Goal: Book appointment/travel/reservation

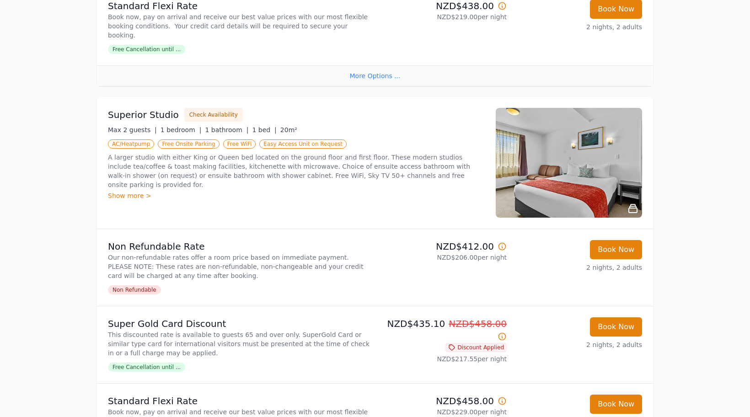
scroll to position [458, 0]
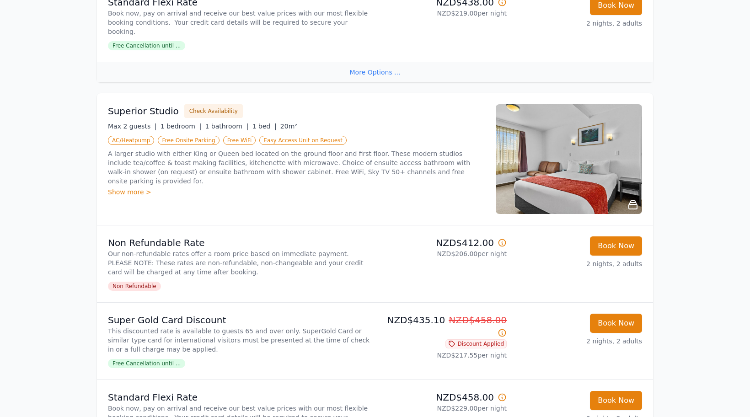
click at [597, 153] on img at bounding box center [569, 159] width 146 height 110
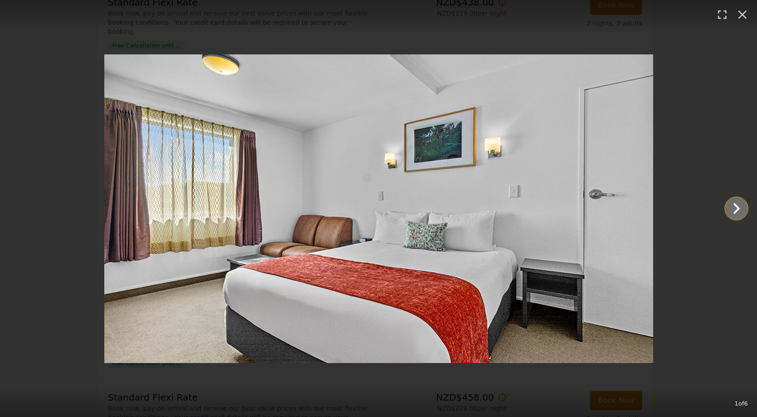
click at [745, 209] on icon "Show slide 2 of 6" at bounding box center [737, 209] width 22 height 22
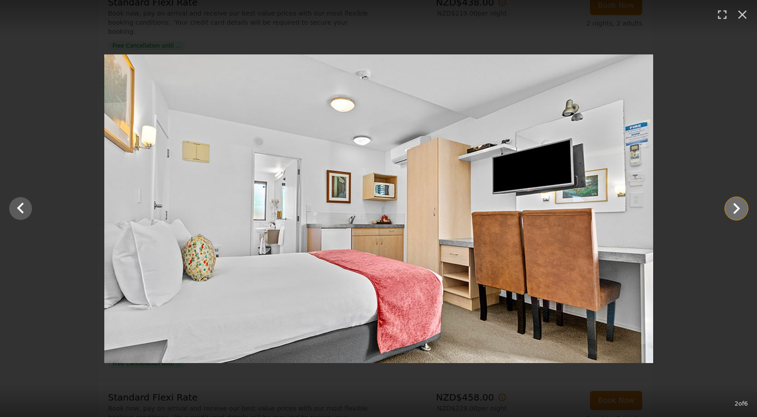
click at [744, 209] on icon "Show slide 3 of 6" at bounding box center [737, 209] width 22 height 22
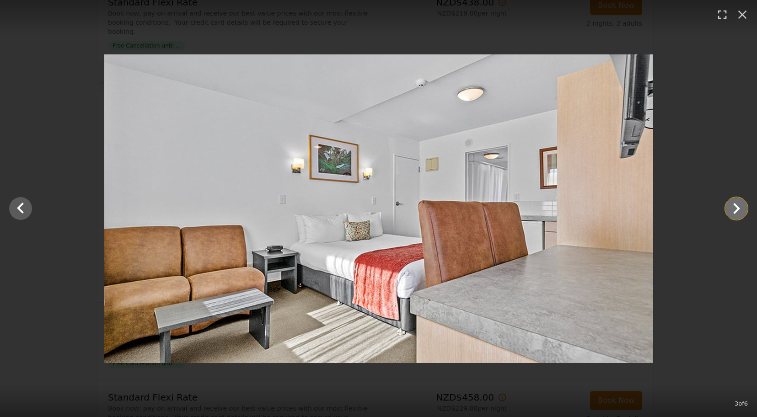
click at [744, 209] on icon "Show slide 4 of 6" at bounding box center [737, 209] width 22 height 22
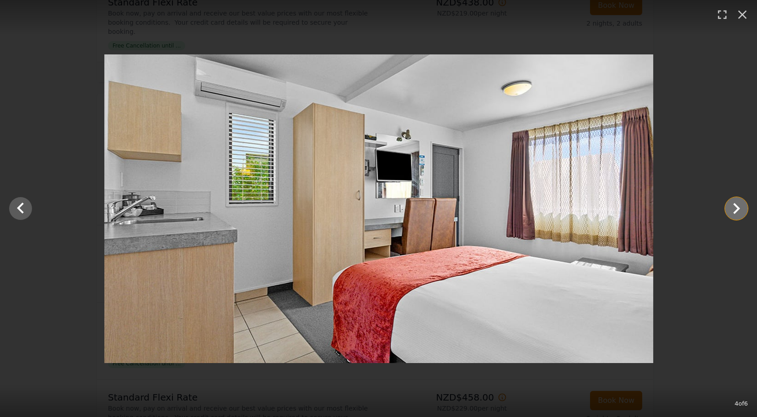
click at [744, 209] on icon "Show slide 5 of 6" at bounding box center [737, 209] width 22 height 22
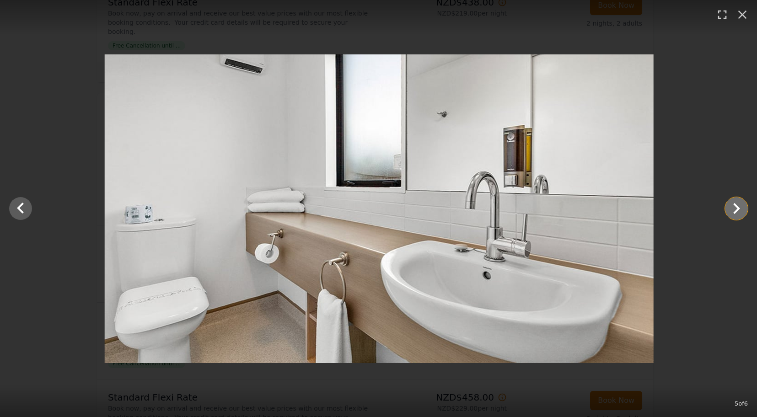
click at [744, 209] on icon "Show slide 6 of 6" at bounding box center [737, 209] width 22 height 22
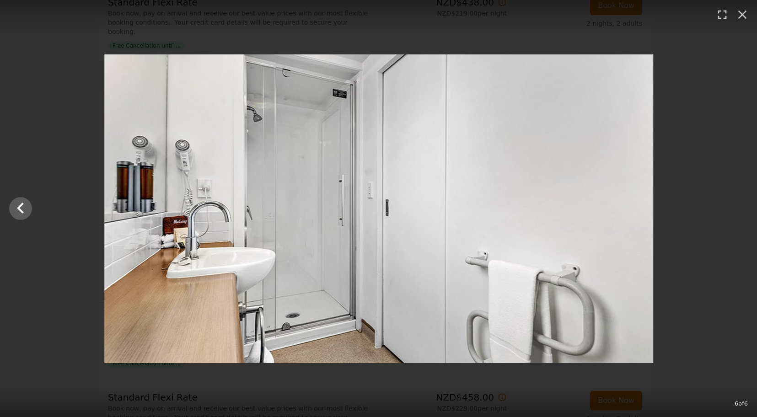
click at [744, 209] on div at bounding box center [378, 208] width 757 height 309
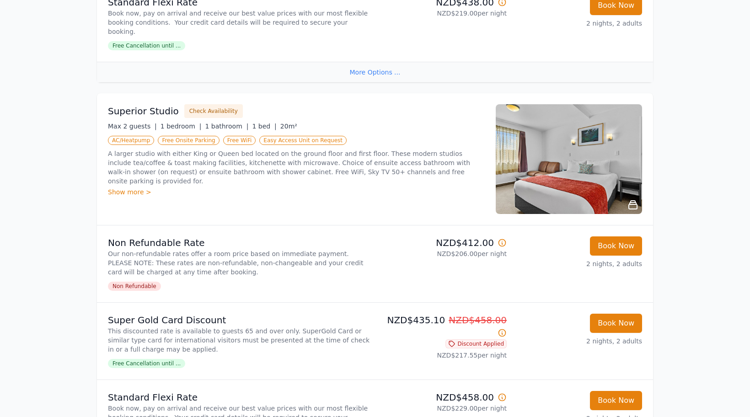
click at [136, 188] on div "Show more >" at bounding box center [296, 192] width 377 height 9
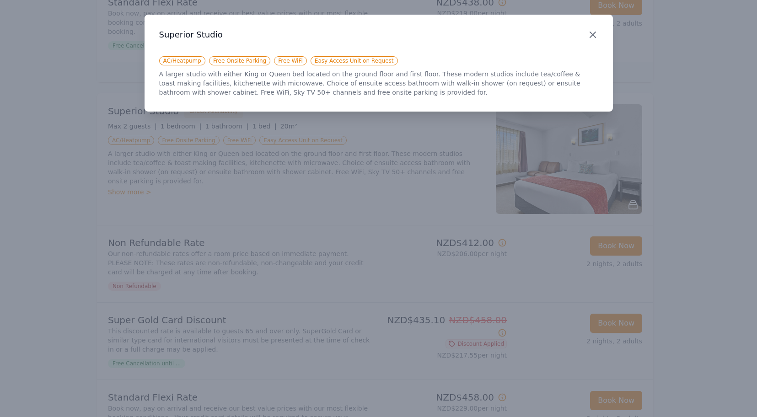
click at [594, 34] on icon "button" at bounding box center [592, 34] width 11 height 11
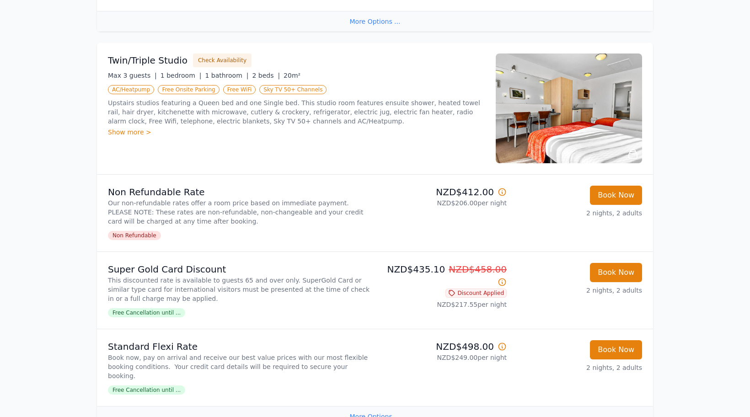
scroll to position [1667, 0]
